Goal: Transaction & Acquisition: Subscribe to service/newsletter

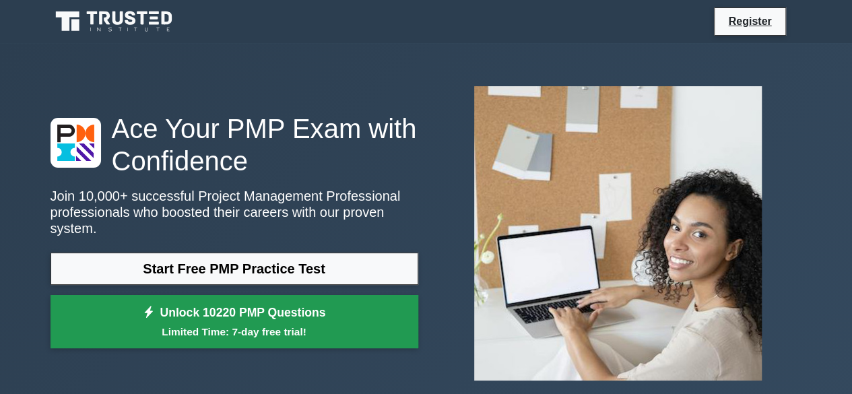
click at [272, 324] on small "Limited Time: 7-day free trial!" at bounding box center [234, 331] width 334 height 15
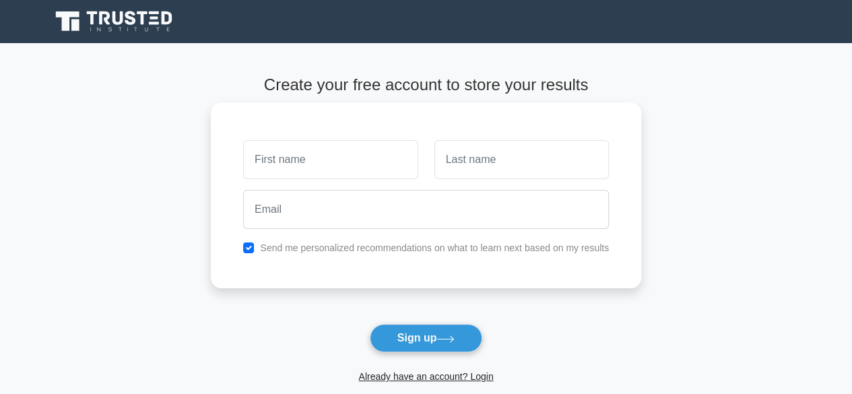
click at [331, 161] on input "text" at bounding box center [330, 159] width 174 height 39
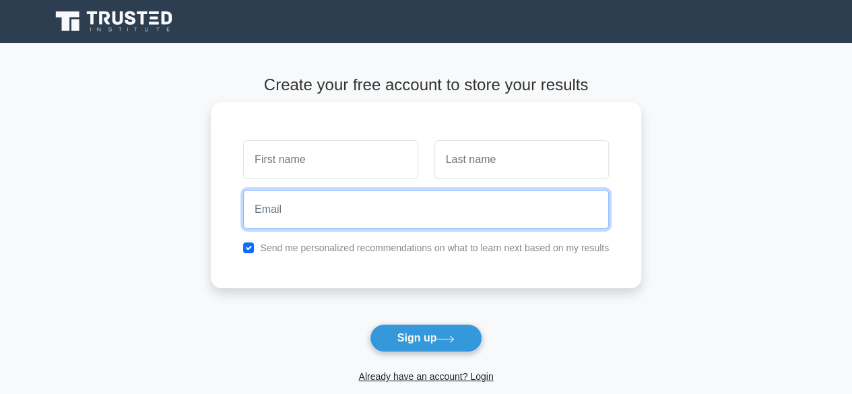
click at [323, 222] on input "email" at bounding box center [426, 209] width 366 height 39
type input "[EMAIL_ADDRESS][DOMAIN_NAME]"
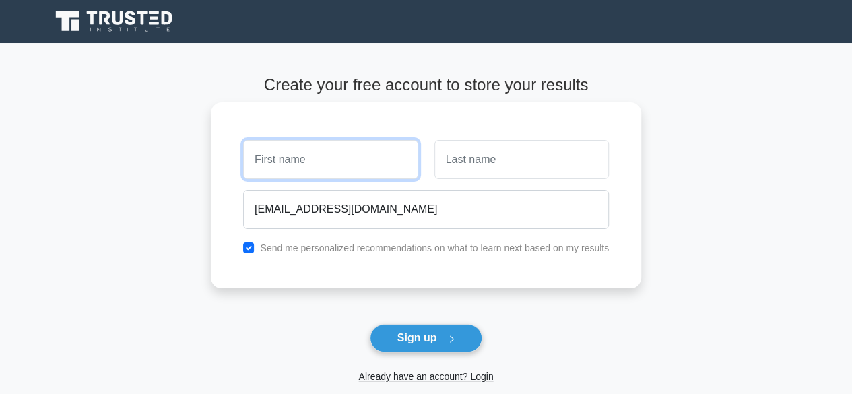
click at [356, 158] on input "text" at bounding box center [330, 159] width 174 height 39
type input "Eduardo"
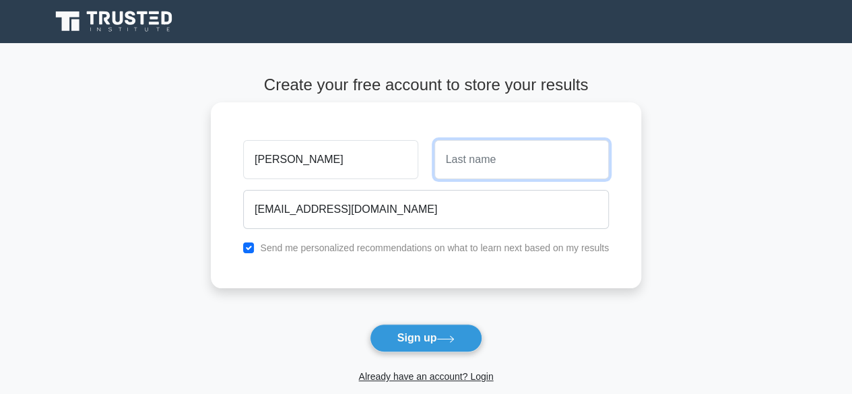
click at [490, 160] on input "text" at bounding box center [521, 159] width 174 height 39
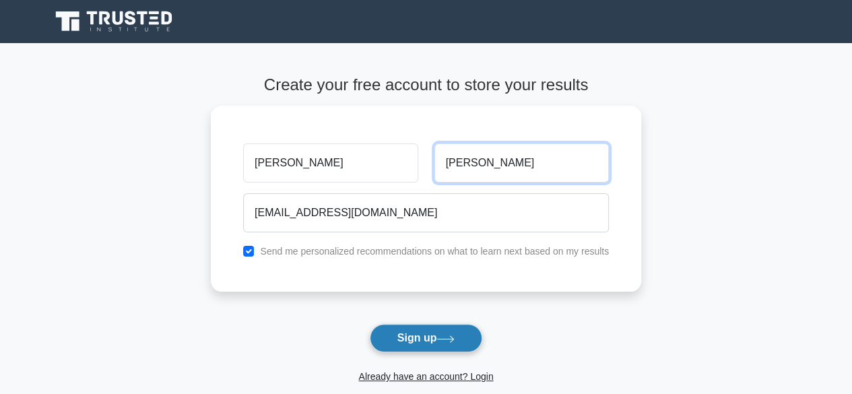
type input "Saavedra"
click at [451, 341] on icon at bounding box center [445, 338] width 18 height 7
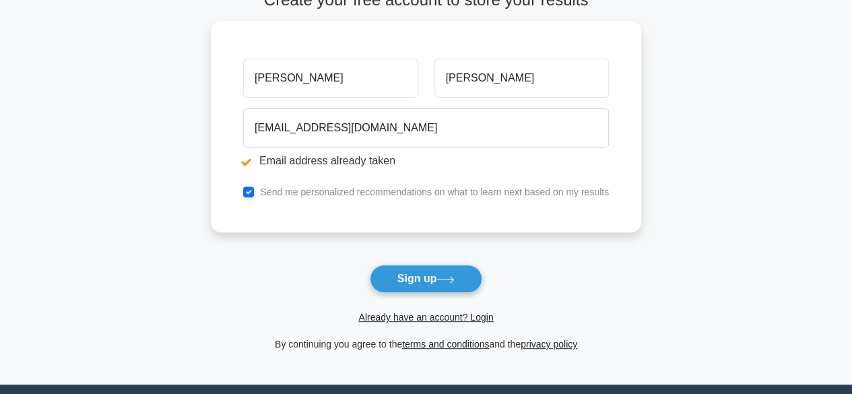
scroll to position [272, 0]
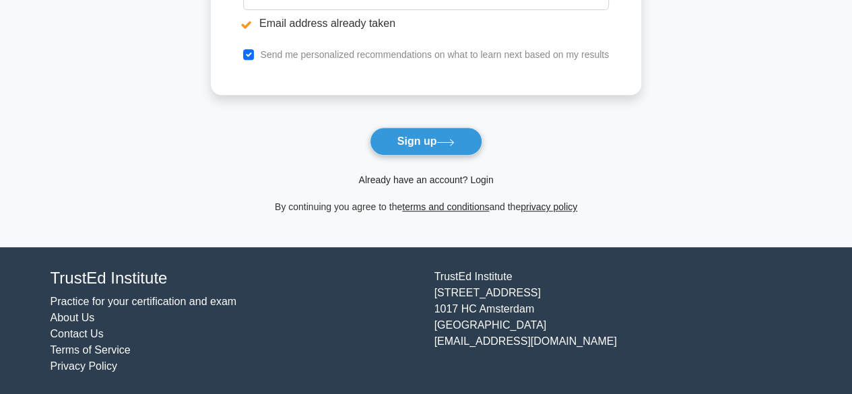
click at [442, 184] on link "Already have an account? Login" at bounding box center [425, 179] width 135 height 11
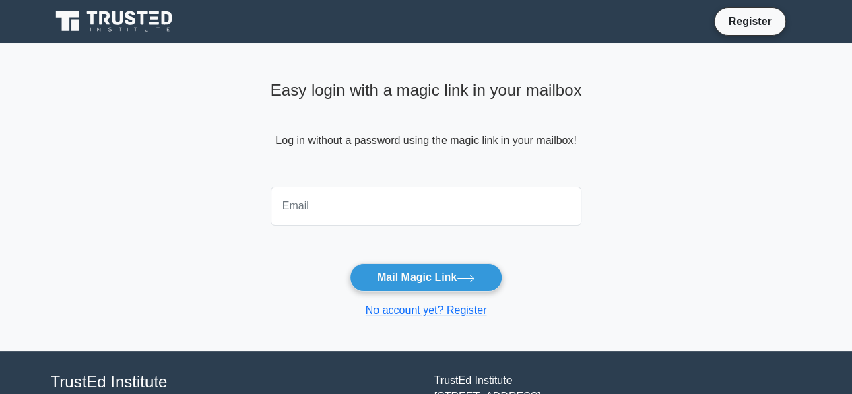
click at [436, 201] on input "email" at bounding box center [426, 206] width 311 height 39
type input "edsaavedra44@gmail.com"
click at [350, 263] on button "Mail Magic Link" at bounding box center [426, 277] width 153 height 28
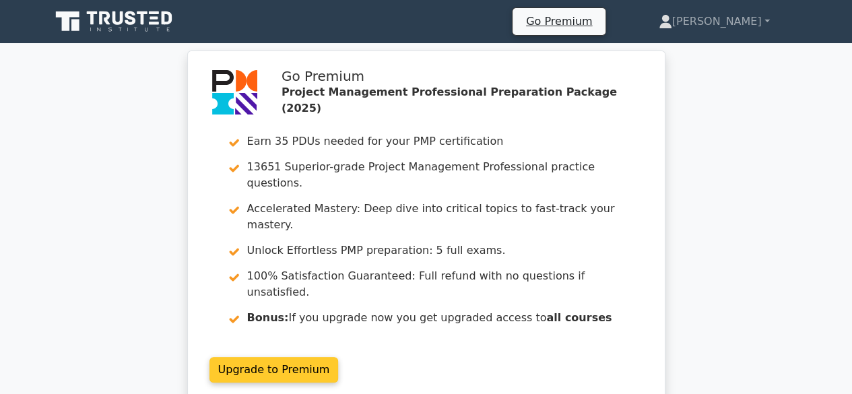
click at [282, 357] on link "Upgrade to Premium" at bounding box center [273, 370] width 129 height 26
